Goal: Transaction & Acquisition: Purchase product/service

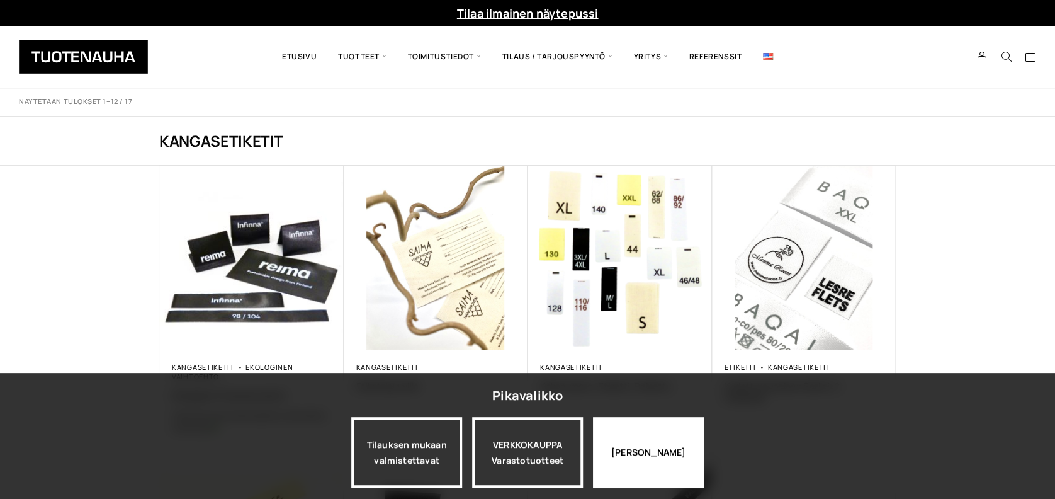
click at [633, 455] on div "Jatka katselua" at bounding box center [648, 452] width 111 height 71
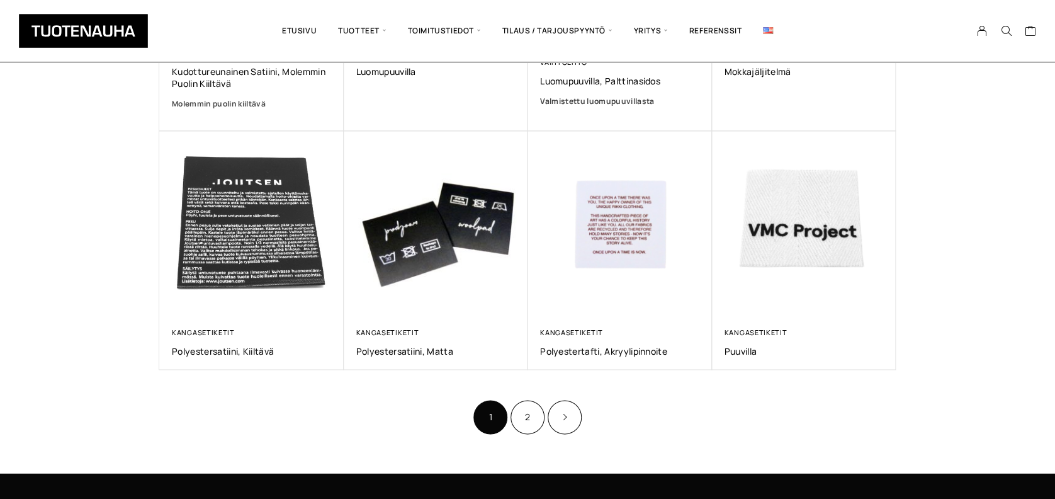
scroll to position [638, 0]
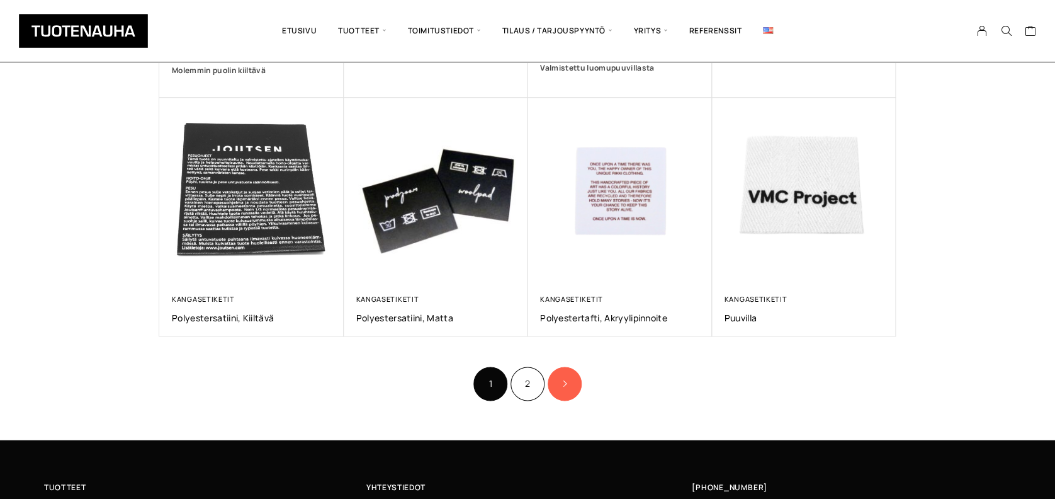
click at [568, 380] on link "Product Pagination" at bounding box center [565, 383] width 34 height 34
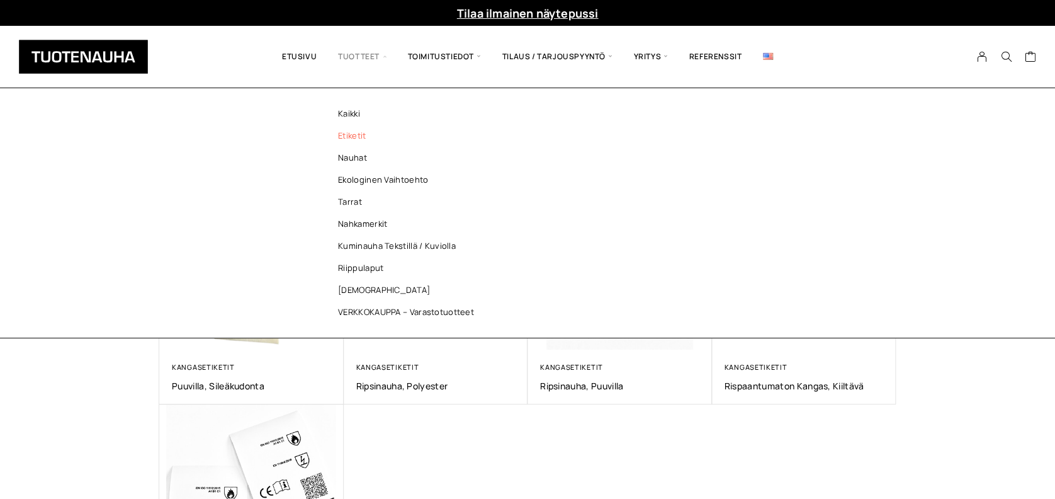
click at [348, 133] on link "Etiketit" at bounding box center [409, 136] width 183 height 22
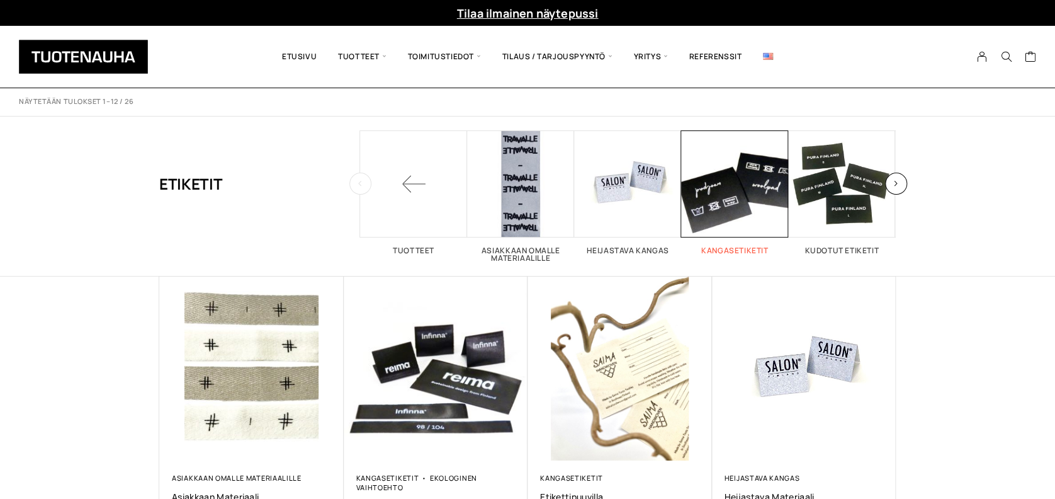
click at [742, 196] on span "Visit product category Kangasetiketit" at bounding box center [734, 183] width 107 height 107
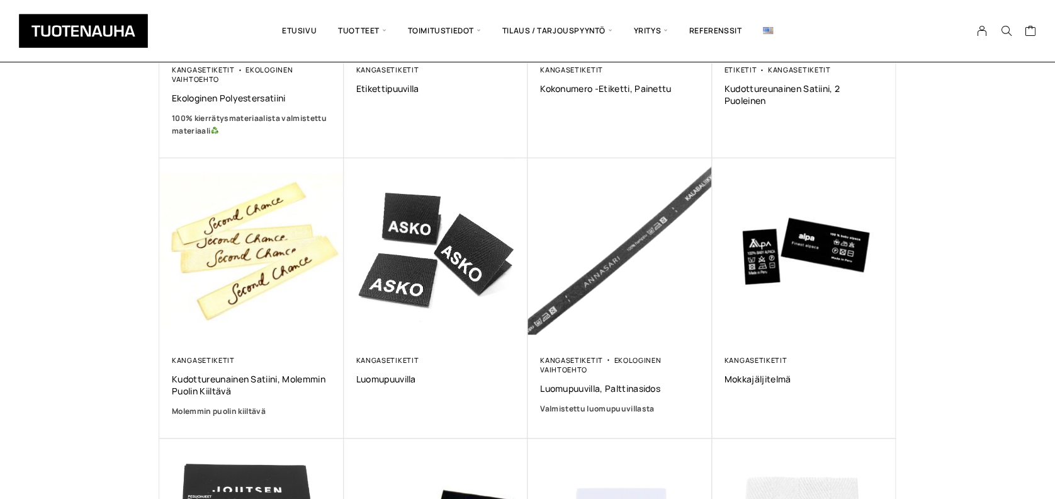
scroll to position [268, 0]
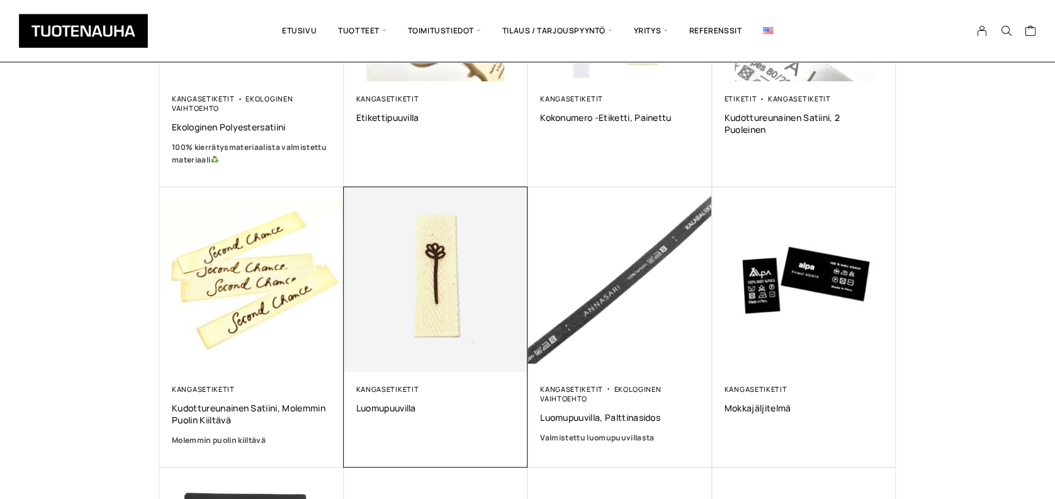
click at [433, 292] on img at bounding box center [435, 279] width 193 height 193
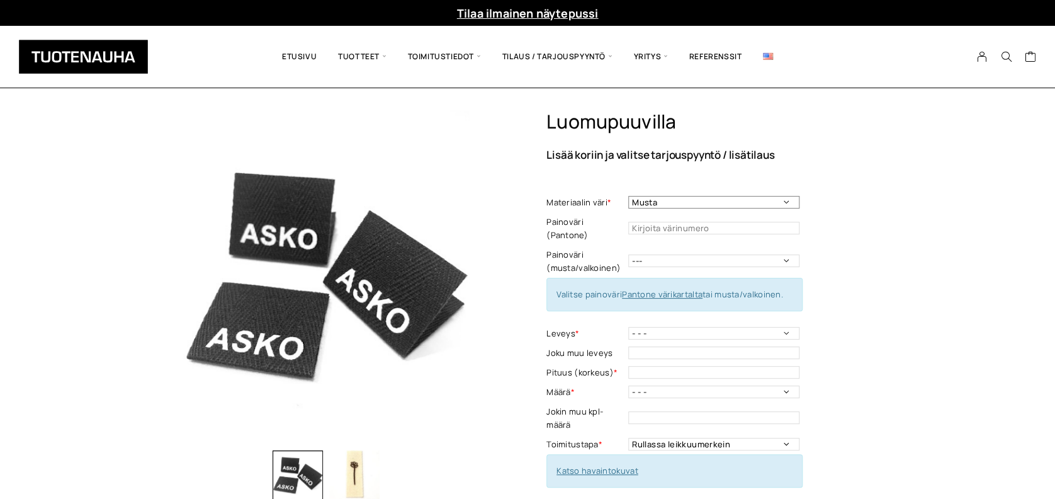
click at [785, 203] on select "Musta Valkoinen Luonnonvalkoinen Vaalea harmaa" at bounding box center [713, 202] width 171 height 13
click at [851, 203] on div "Luomupuuvilla Lisää koriin ja valitse tarjouspyyntö / lisätilaus Materiaalin vä…" at bounding box center [721, 468] width 349 height 717
click at [783, 254] on select "--- Musta Valkoinen" at bounding box center [713, 260] width 171 height 13
select select "valkoinen"
click at [628, 254] on select "--- Musta Valkoinen" at bounding box center [713, 260] width 171 height 13
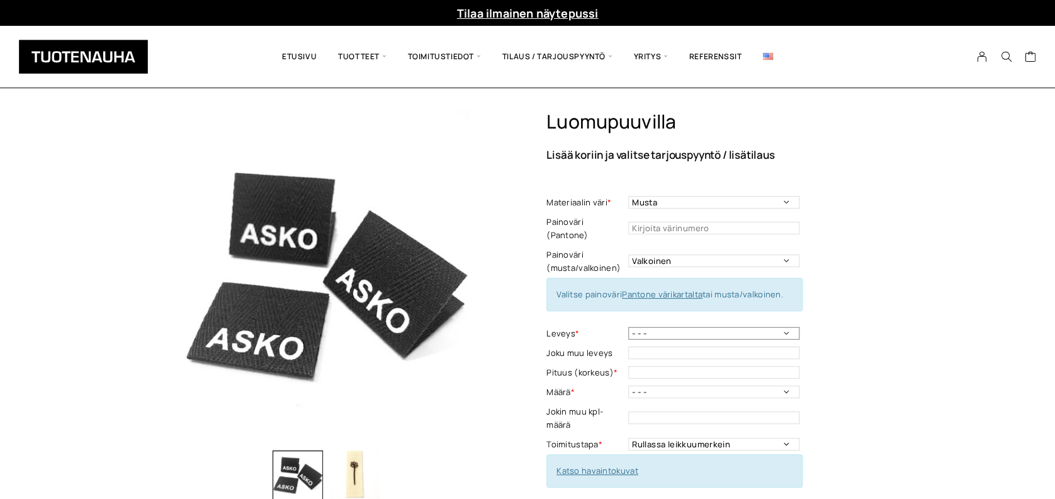
click at [788, 327] on select "- - - 10 mm: harmaa, luonnonvalkoinen 15 mm: luonnonvalkoinen 20mm: harmaa, mus…" at bounding box center [713, 333] width 171 height 13
click at [886, 322] on div "Luomupuuvilla Lisää koriin ja valitse tarjouspyyntö / lisätilaus Materiaalin vä…" at bounding box center [721, 468] width 349 height 717
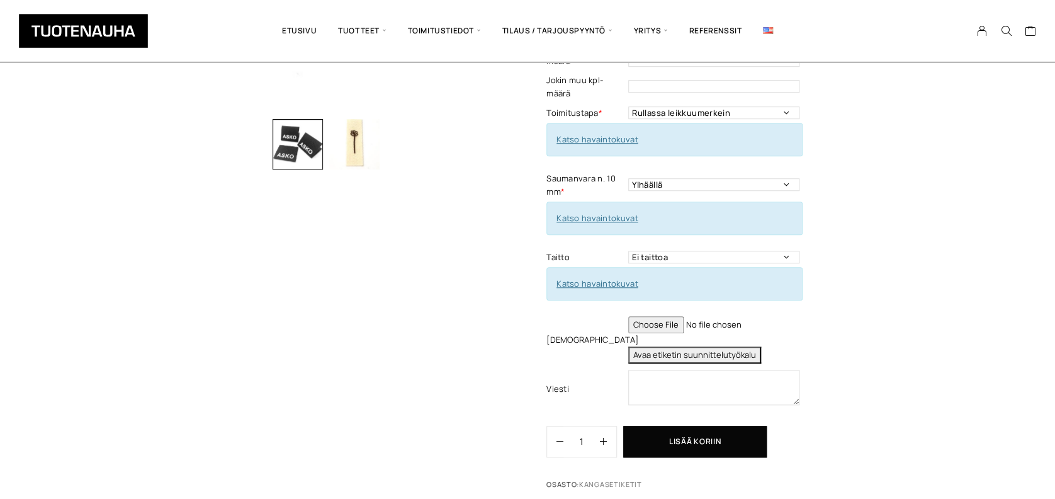
scroll to position [280, 0]
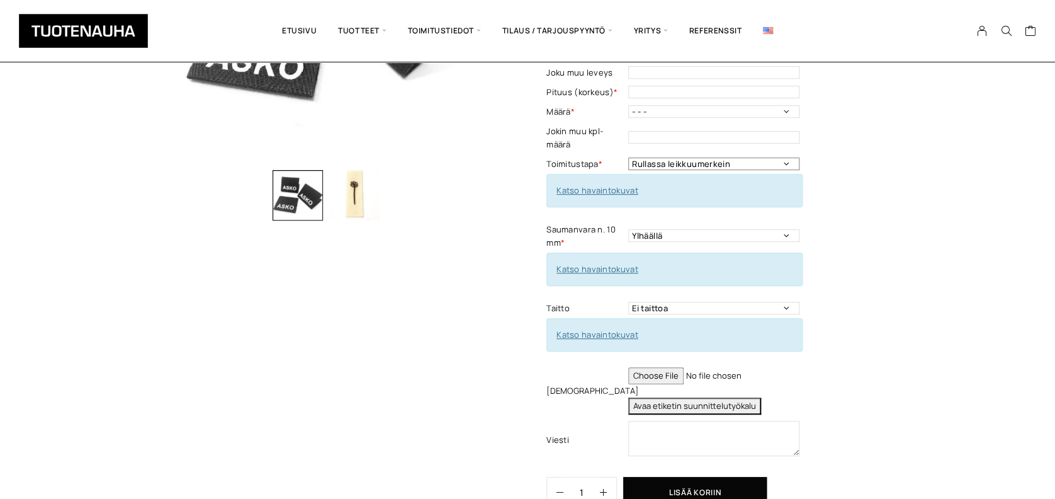
click at [788, 157] on select "Rullassa leikkuumerkein Rullassa ilman leikkuumerkkejä Leikattuna" at bounding box center [713, 163] width 171 height 13
click at [795, 157] on select "Rullassa leikkuumerkein Rullassa ilman leikkuumerkkejä Leikattuna" at bounding box center [713, 163] width 171 height 13
click at [839, 106] on div "Luomupuuvilla Lisää koriin ja valitse tarjouspyyntö / lisätilaus Materiaalin vä…" at bounding box center [721, 188] width 349 height 717
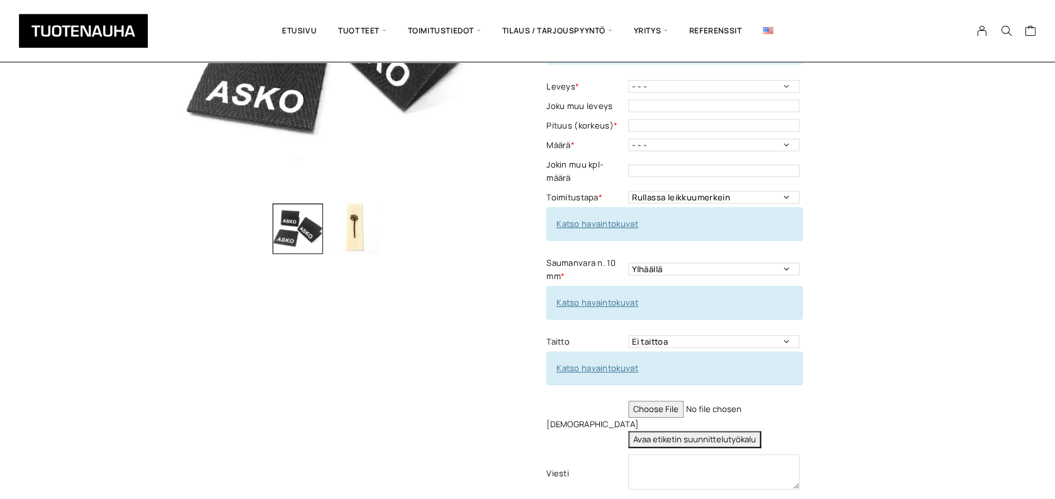
scroll to position [213, 0]
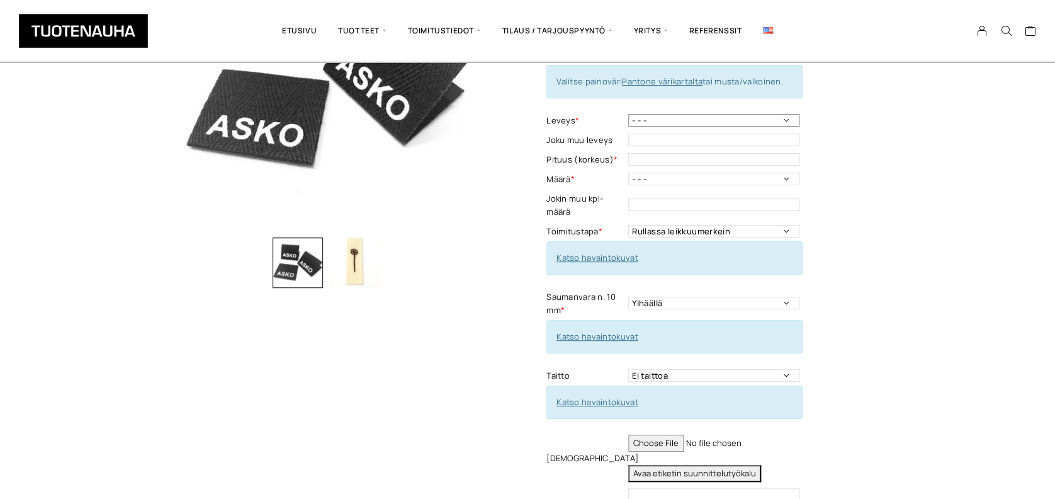
click at [786, 114] on select "- - - 10 mm: harmaa, luonnonvalkoinen 15 mm: luonnonvalkoinen 20mm: harmaa, mus…" at bounding box center [713, 120] width 171 height 13
select select "40 mm: musta, luonnonvalkoinen"
click at [628, 114] on select "- - - 10 mm: harmaa, luonnonvalkoinen 15 mm: luonnonvalkoinen 20mm: harmaa, mus…" at bounding box center [713, 120] width 171 height 13
click at [591, 252] on link "Katso havaintokuvat" at bounding box center [598, 257] width 82 height 11
click at [781, 173] on select "- - - 250 kpl 500 kpl 1000 kpl 1500 kpl 2000 kpl 2500 kpl 3000 kpl 3500 kpl 400…" at bounding box center [713, 179] width 171 height 13
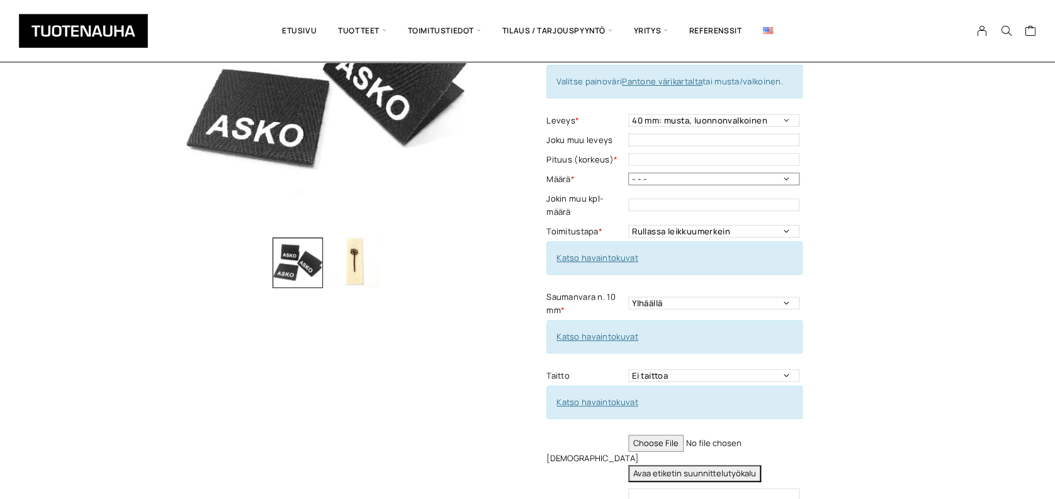
select select "250 kpl"
click at [628, 173] on select "- - - 250 kpl 500 kpl 1000 kpl 1500 kpl 2000 kpl 2500 kpl 3000 kpl 3500 kpl 400…" at bounding box center [713, 179] width 171 height 13
click at [786, 297] on select "Ylhäällä Vasemmalla sivulla Oikealla sivulla Ympäriinsä Ylhäällä ja alhaalla Mo…" at bounding box center [713, 303] width 171 height 13
select select "Ylhäällä ja alhaalla"
click at [628, 297] on select "Ylhäällä Vasemmalla sivulla Oikealla sivulla Ympäriinsä Ylhäällä ja alhaalla Mo…" at bounding box center [713, 303] width 171 height 13
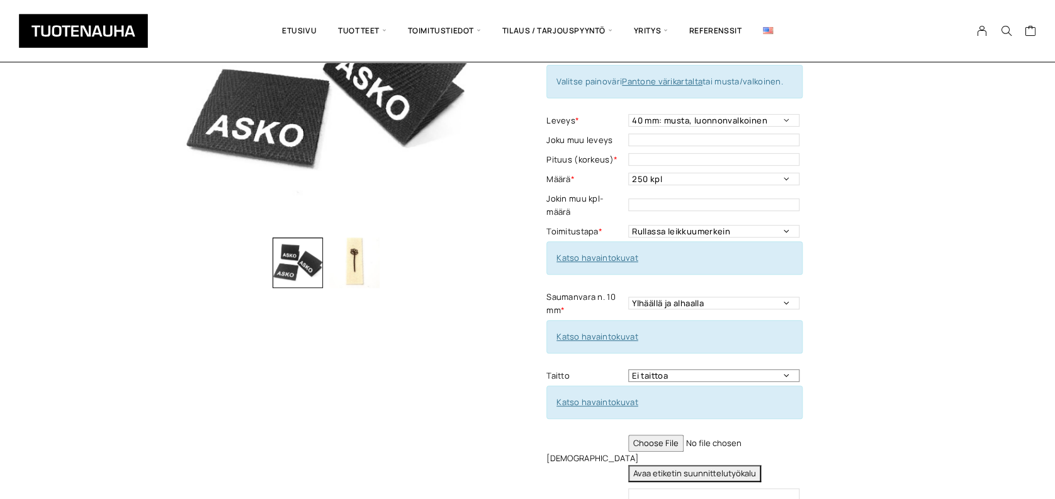
click at [784, 369] on select "Ei taittoa Keskitaitto, Leveys max 50 mm Leveys minimi 15 mm Korkeus taitettuna…" at bounding box center [713, 375] width 171 height 13
click at [847, 332] on div "Luomupuuvilla Lisää koriin ja valitse tarjouspyyntö / lisätilaus Materiaalin vä…" at bounding box center [721, 255] width 349 height 717
click at [679, 434] on input "file" at bounding box center [713, 442] width 171 height 17
click at [736, 434] on input "file" at bounding box center [713, 442] width 171 height 17
click at [594, 320] on div "Katso havaintokuvat" at bounding box center [675, 336] width 256 height 33
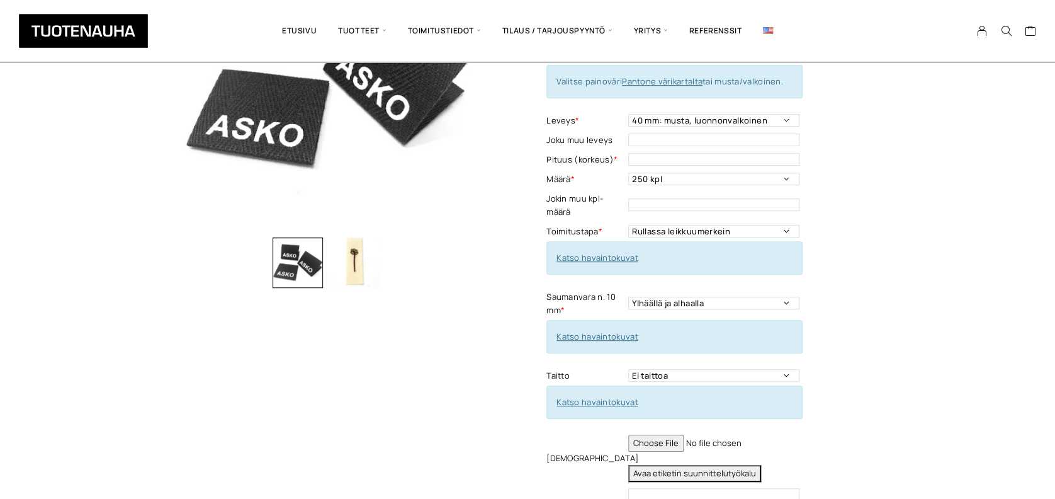
click at [614, 331] on link "Katso havaintokuvat" at bounding box center [598, 336] width 82 height 11
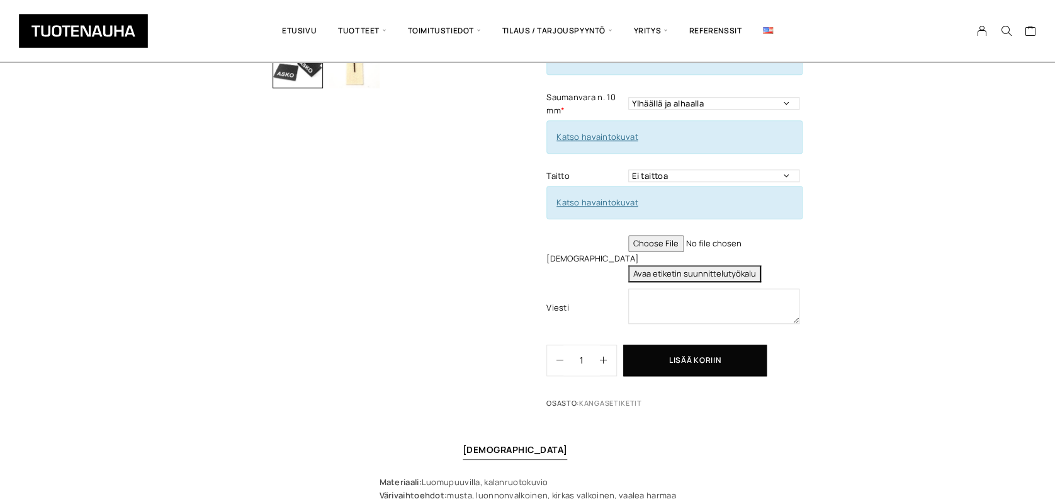
scroll to position [414, 0]
click at [623, 195] on link "Katso havaintokuvat" at bounding box center [598, 200] width 82 height 11
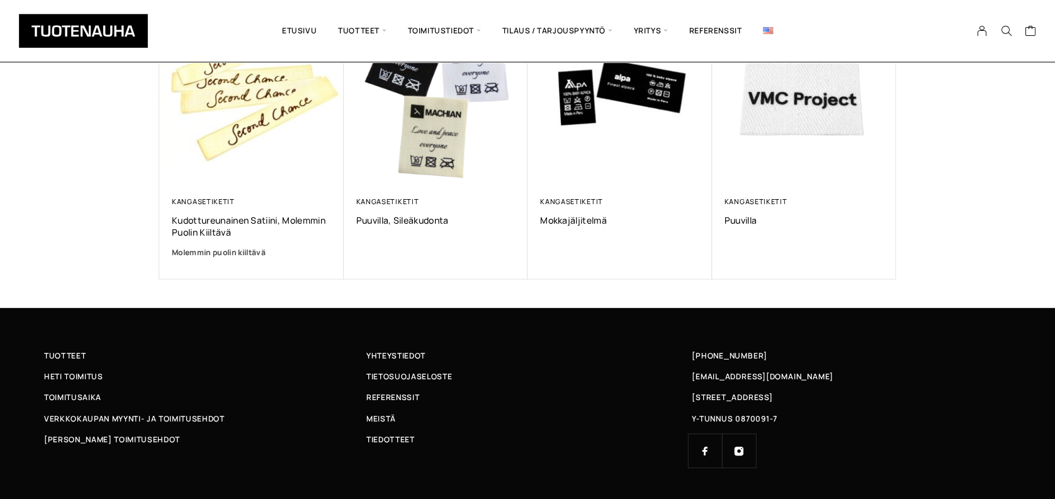
scroll to position [1154, 0]
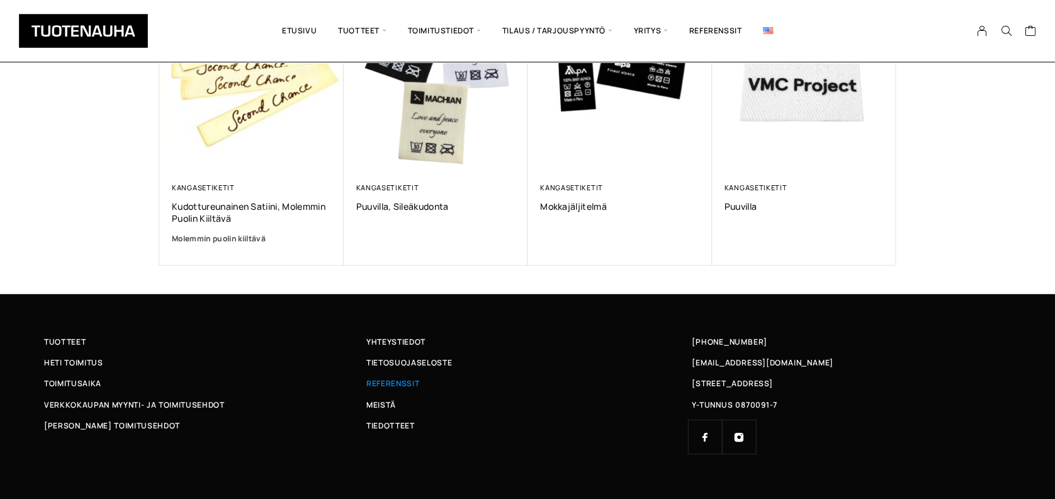
click at [414, 376] on span "Referenssit" at bounding box center [392, 382] width 53 height 13
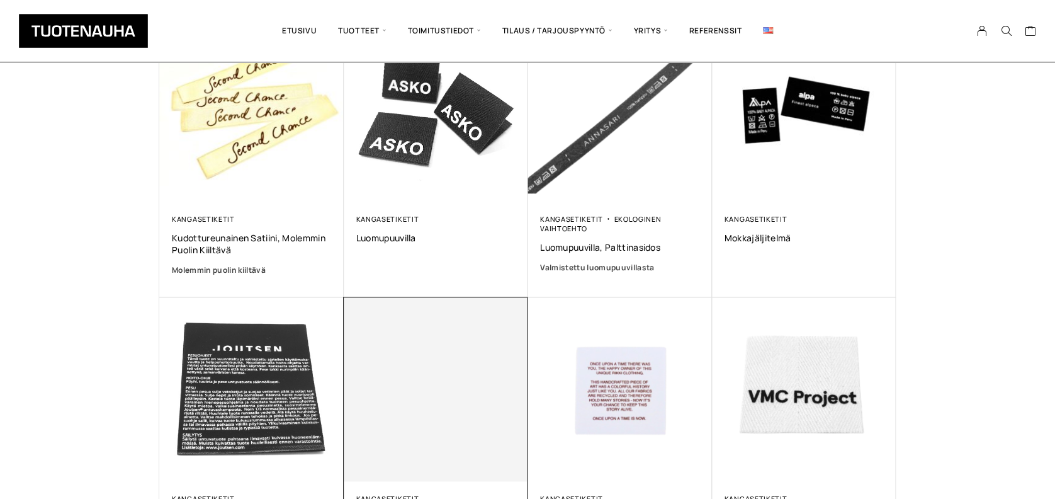
scroll to position [436, 0]
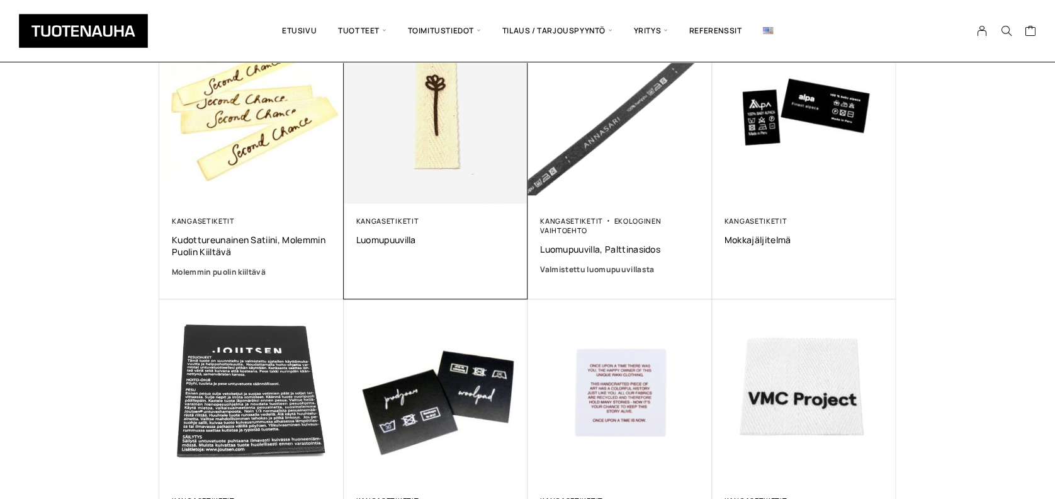
click at [422, 133] on img at bounding box center [435, 110] width 193 height 193
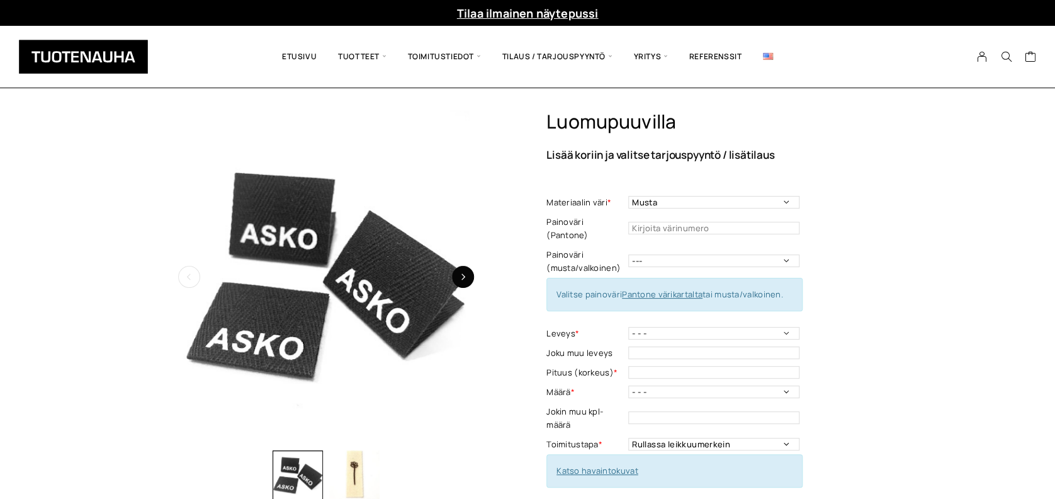
click at [464, 280] on button "button" at bounding box center [463, 277] width 22 height 22
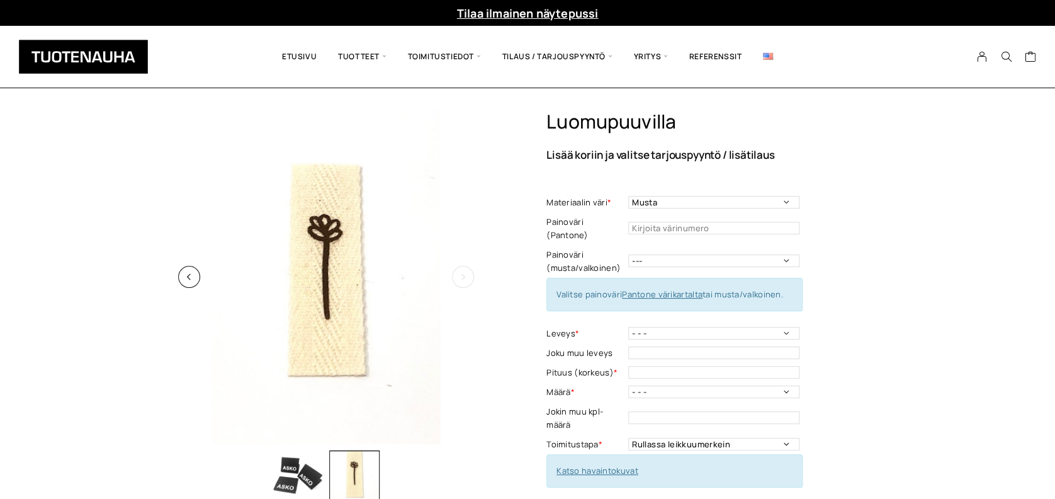
click at [464, 280] on button "button" at bounding box center [463, 277] width 22 height 22
click at [196, 279] on button "button" at bounding box center [189, 277] width 22 height 22
